Goal: Task Accomplishment & Management: Manage account settings

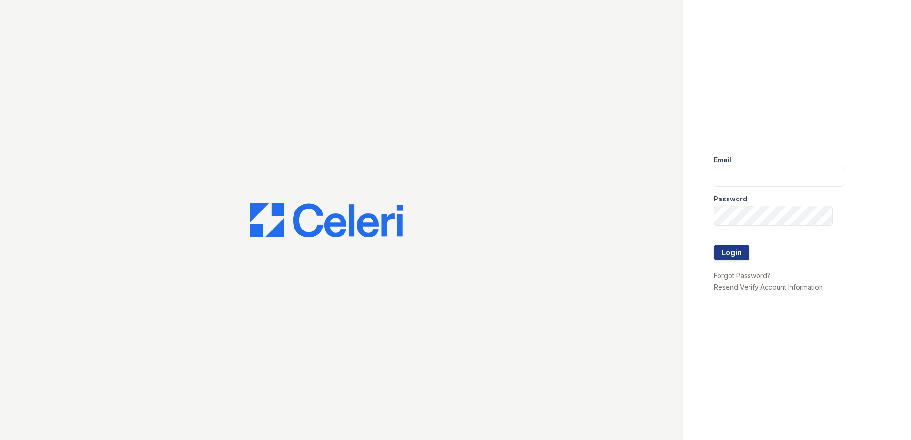
drag, startPoint x: 733, startPoint y: 161, endPoint x: 741, endPoint y: 171, distance: 12.9
click at [732, 164] on div "Email" at bounding box center [779, 157] width 131 height 19
drag, startPoint x: 739, startPoint y: 172, endPoint x: 744, endPoint y: 180, distance: 9.5
click at [739, 172] on input "email" at bounding box center [779, 177] width 131 height 20
type input "[PERSON_NAME][EMAIL_ADDRESS][PERSON_NAME][DOMAIN_NAME]"
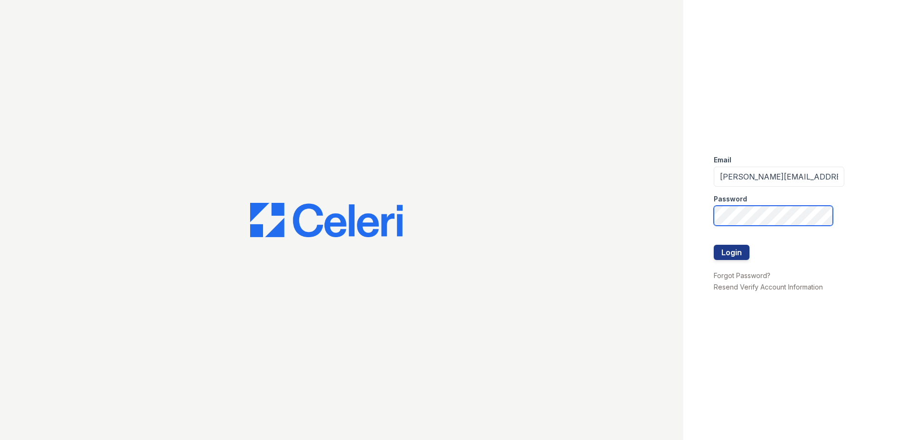
click at [714, 245] on button "Login" at bounding box center [732, 252] width 36 height 15
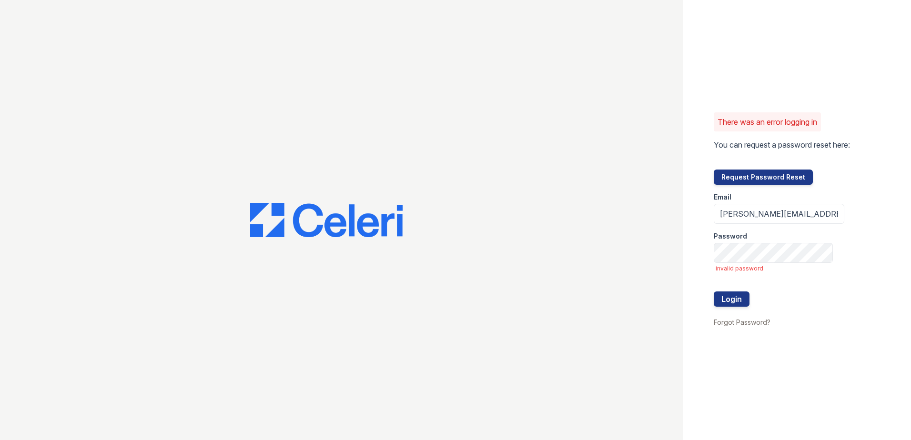
click at [753, 266] on span "invalid password" at bounding box center [780, 269] width 129 height 8
click at [714, 292] on button "Login" at bounding box center [732, 299] width 36 height 15
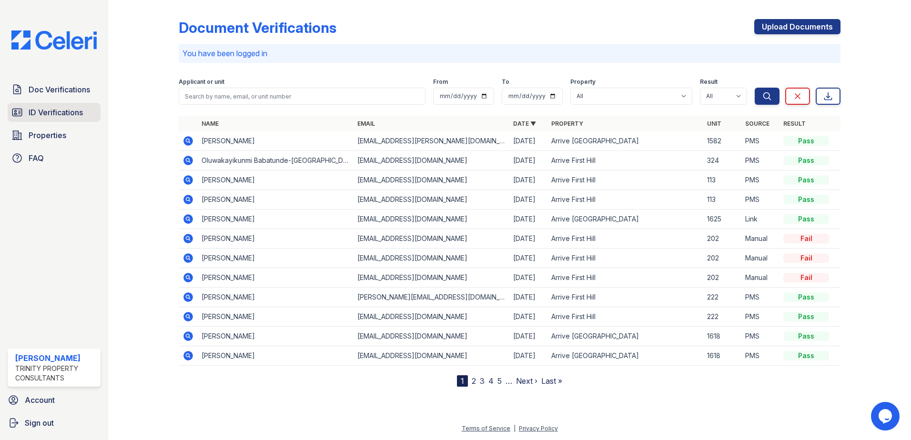
click at [50, 109] on span "ID Verifications" at bounding box center [56, 112] width 54 height 11
